Goal: Transaction & Acquisition: Purchase product/service

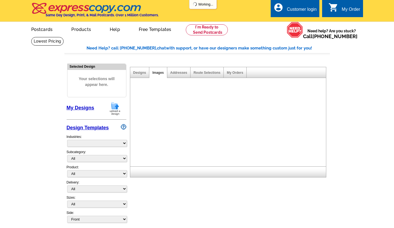
select select "785"
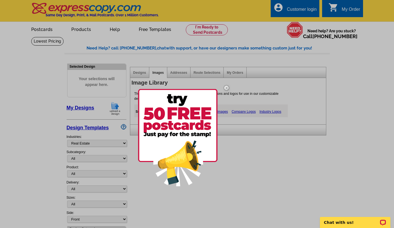
click at [203, 126] on img at bounding box center [178, 137] width 80 height 97
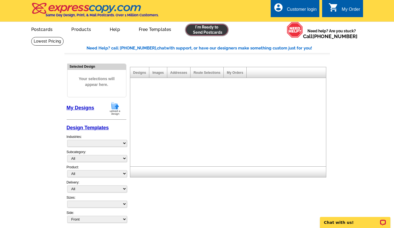
click at [210, 29] on link at bounding box center [207, 29] width 42 height 11
